Goal: Task Accomplishment & Management: Manage account settings

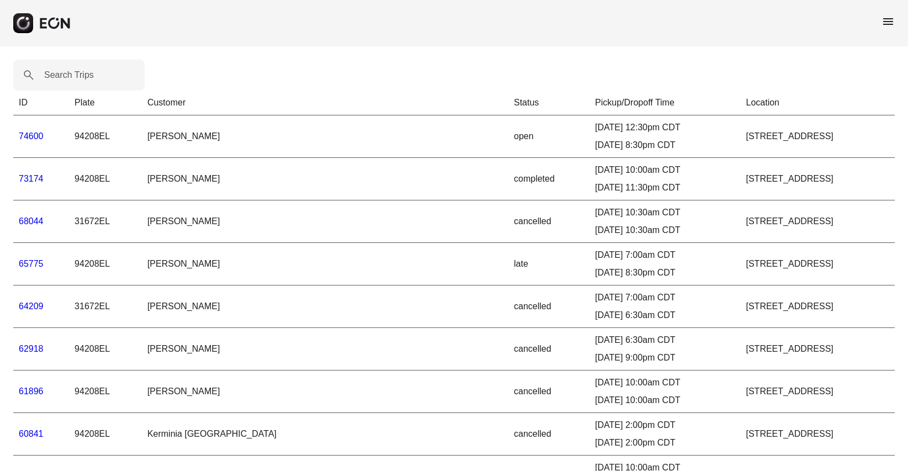
click at [35, 134] on link "74600" at bounding box center [31, 135] width 25 height 9
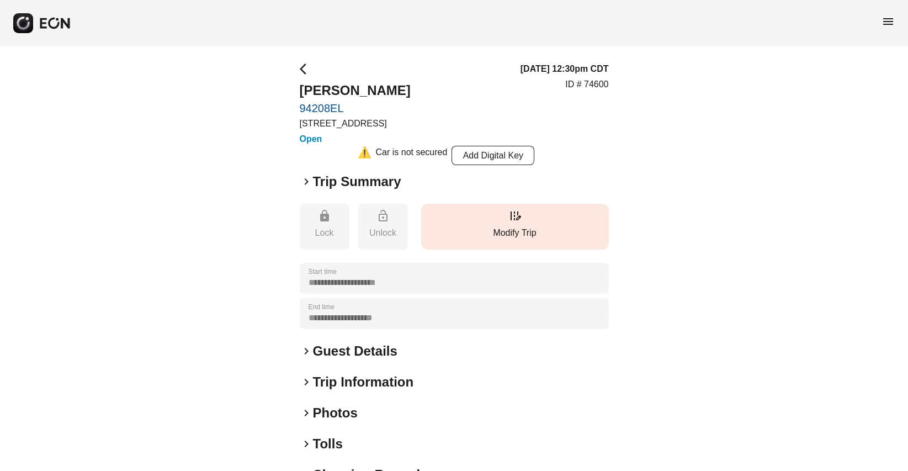
click at [534, 233] on p "Modify Trip" at bounding box center [515, 232] width 177 height 13
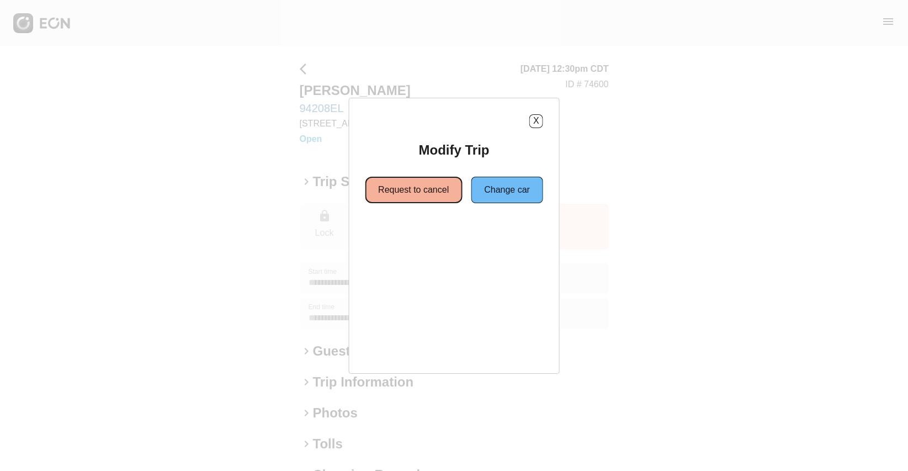
click at [402, 184] on button "Request to cancel" at bounding box center [413, 190] width 97 height 26
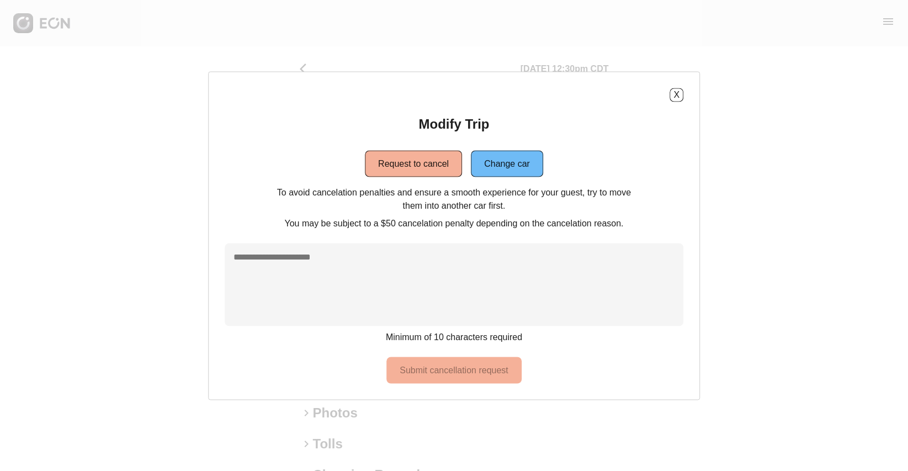
click at [383, 270] on textarea at bounding box center [454, 284] width 459 height 83
type textarea "**********"
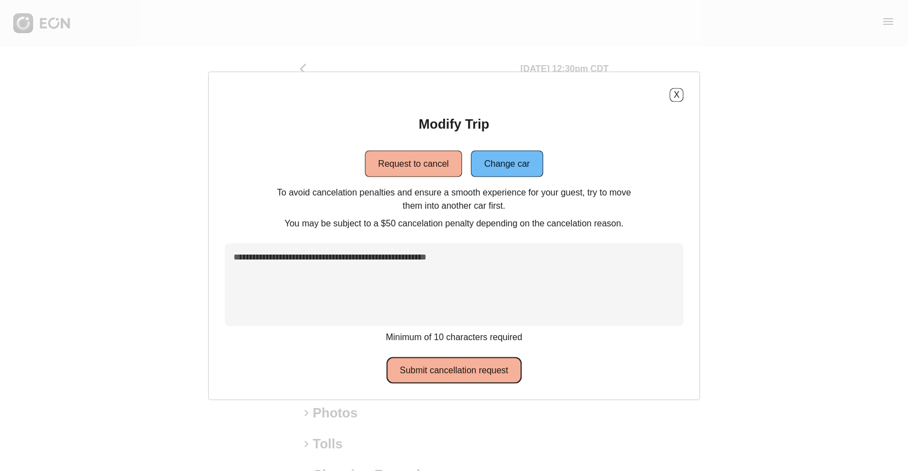
click at [450, 373] on button "Submit cancellation request" at bounding box center [453, 370] width 135 height 26
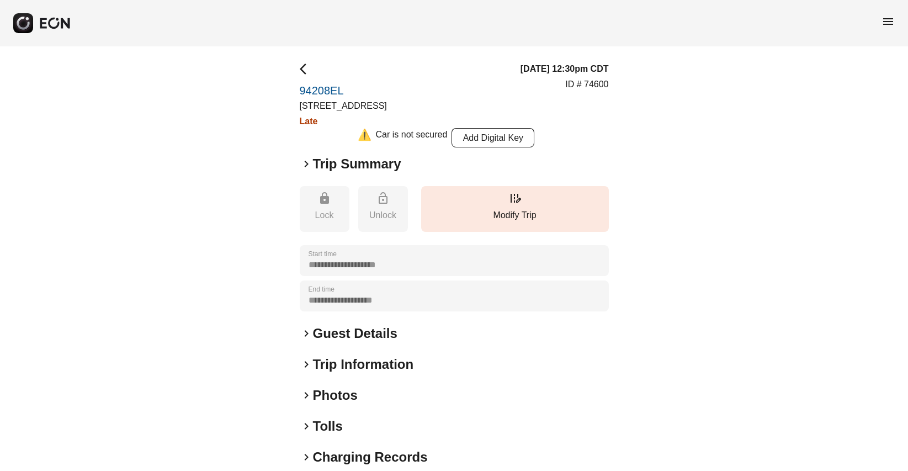
click at [305, 70] on span "arrow_back_ios" at bounding box center [306, 68] width 13 height 13
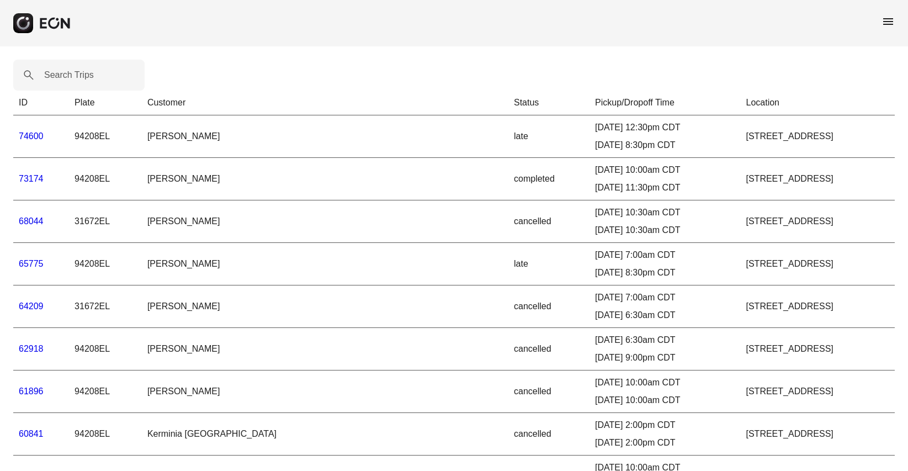
click at [46, 136] on td "74600" at bounding box center [41, 136] width 56 height 43
click at [38, 136] on link "74600" at bounding box center [31, 135] width 25 height 9
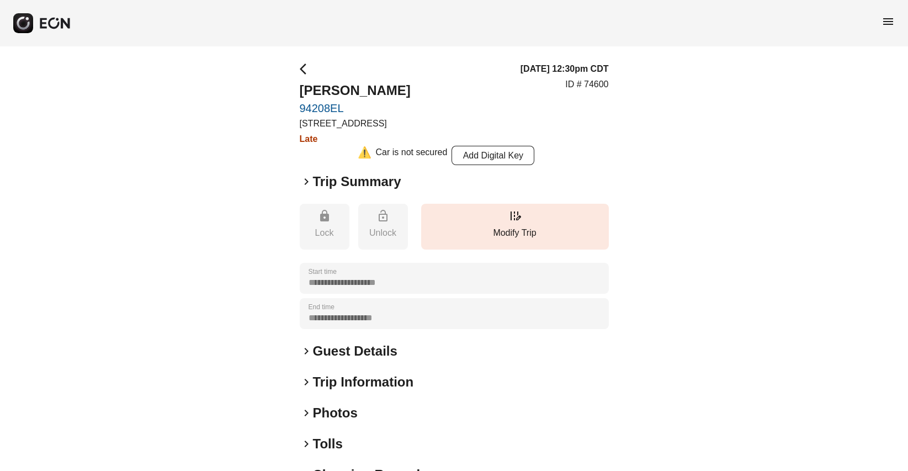
click at [307, 182] on span "keyboard_arrow_right" at bounding box center [306, 181] width 13 height 13
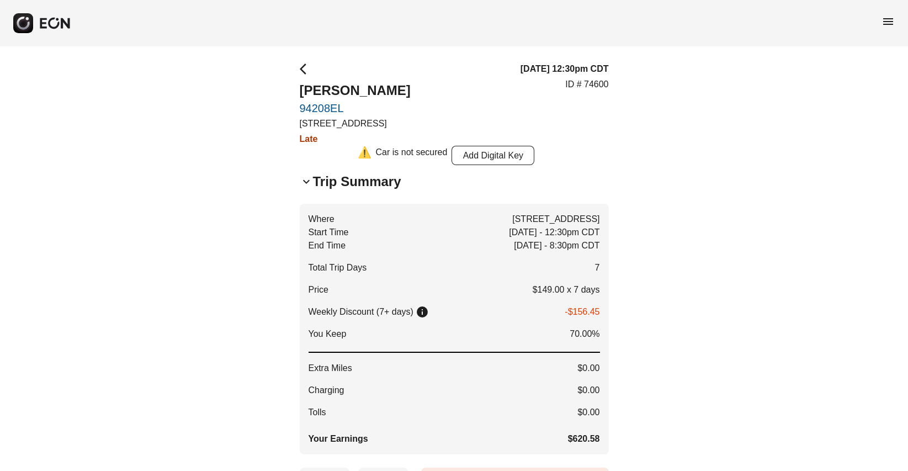
click at [884, 16] on span "menu" at bounding box center [888, 21] width 13 height 13
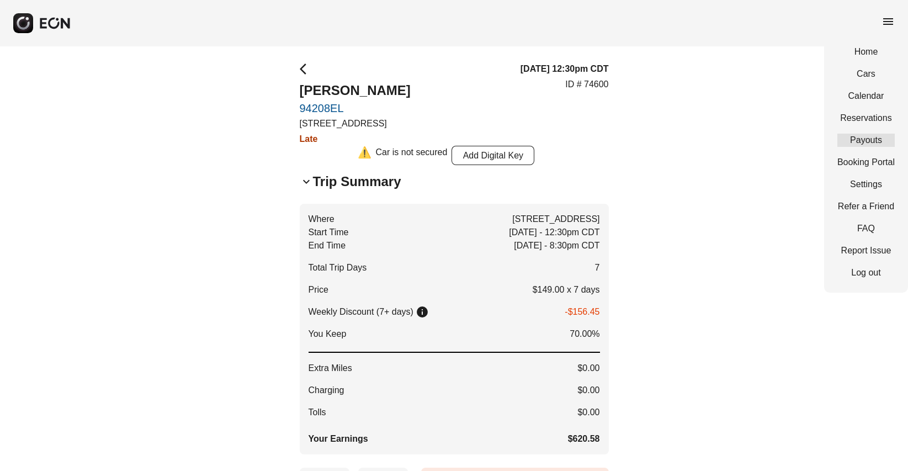
click at [864, 138] on link "Payouts" at bounding box center [865, 140] width 57 height 13
